Goal: Check status: Check status

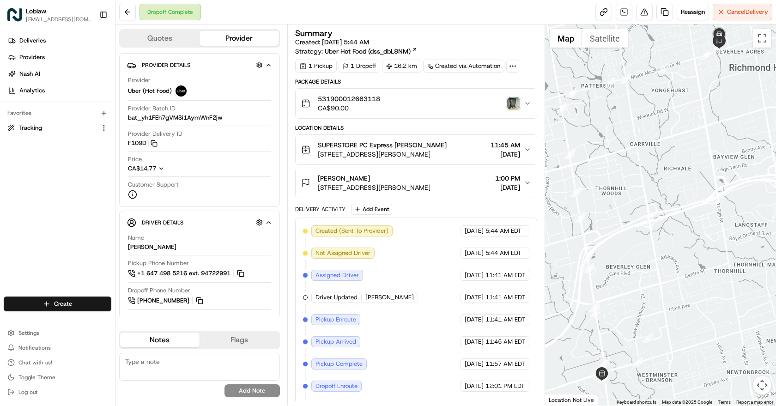
click at [513, 107] on img "button" at bounding box center [513, 103] width 13 height 13
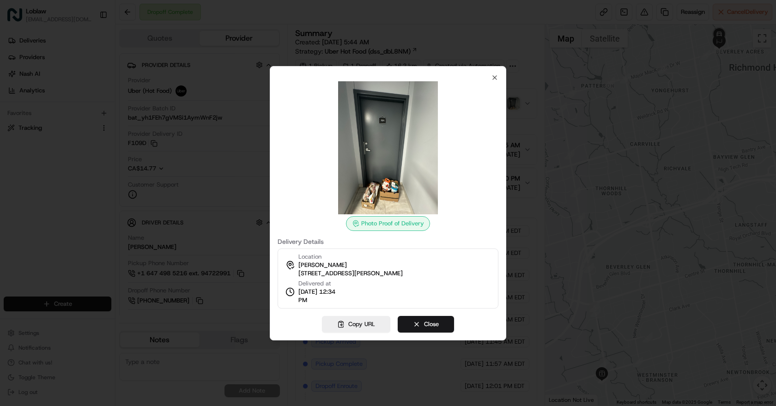
click at [376, 103] on img at bounding box center [388, 147] width 133 height 133
click at [494, 74] on icon "button" at bounding box center [494, 77] width 7 height 7
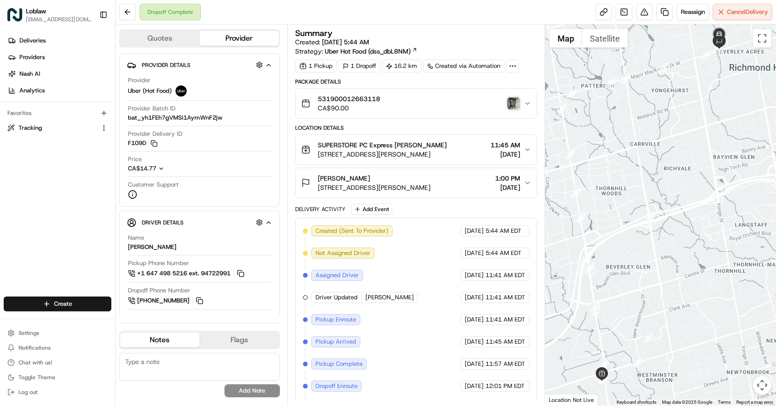
click at [514, 101] on img "button" at bounding box center [513, 103] width 13 height 13
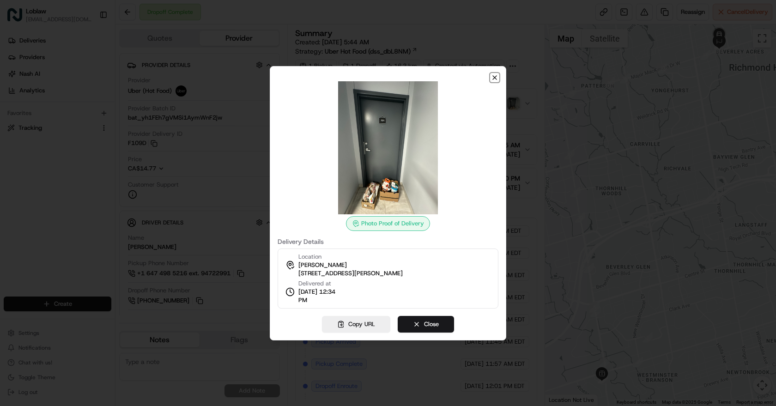
click at [498, 74] on icon "button" at bounding box center [494, 77] width 7 height 7
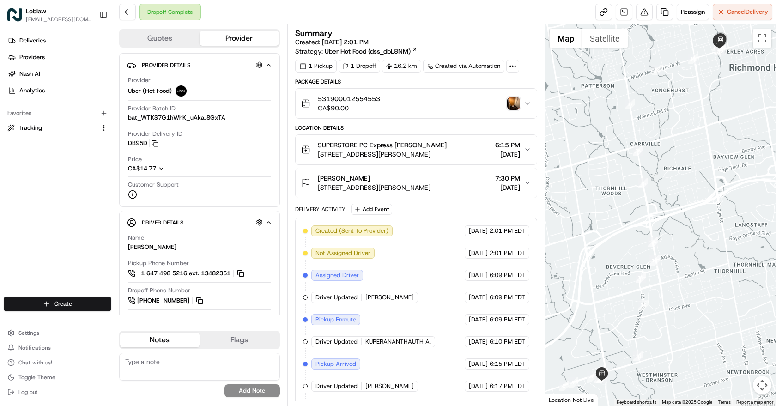
click at [514, 106] on img "button" at bounding box center [513, 103] width 13 height 13
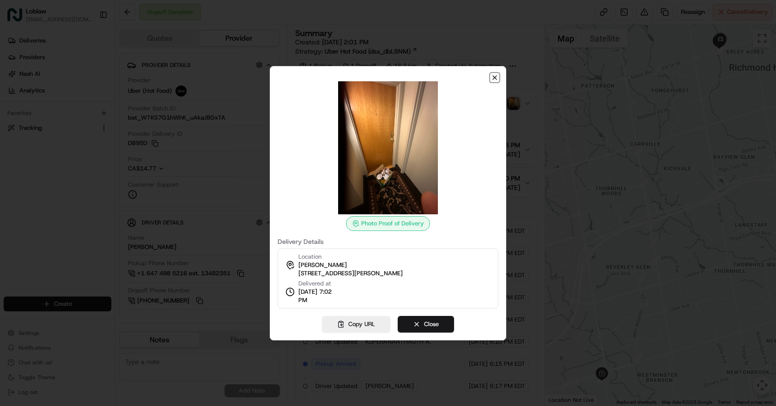
click at [494, 74] on icon "button" at bounding box center [494, 77] width 7 height 7
